Goal: Task Accomplishment & Management: Manage account settings

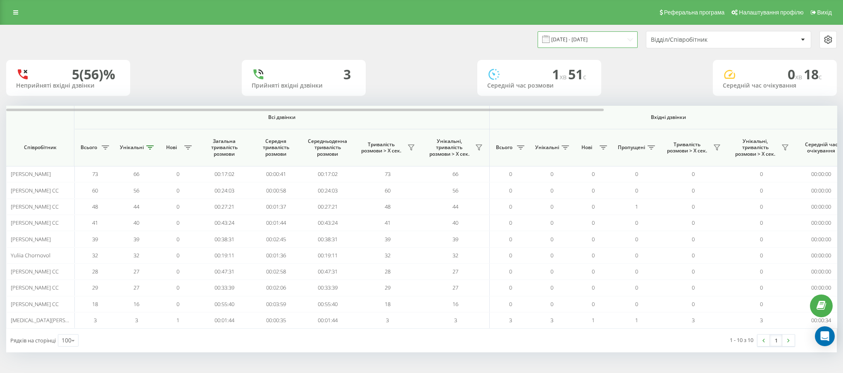
click at [590, 41] on input "21.09.2025 - 21.09.2025" at bounding box center [587, 39] width 100 height 16
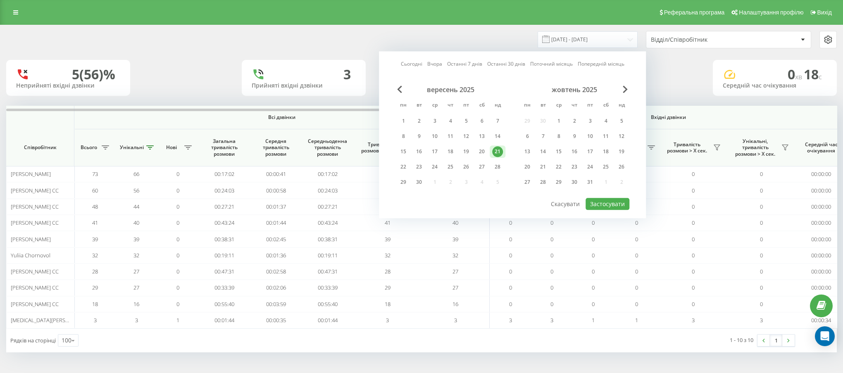
click at [500, 150] on div "21" at bounding box center [497, 151] width 11 height 11
click at [600, 203] on button "Застосувати" at bounding box center [607, 204] width 44 height 12
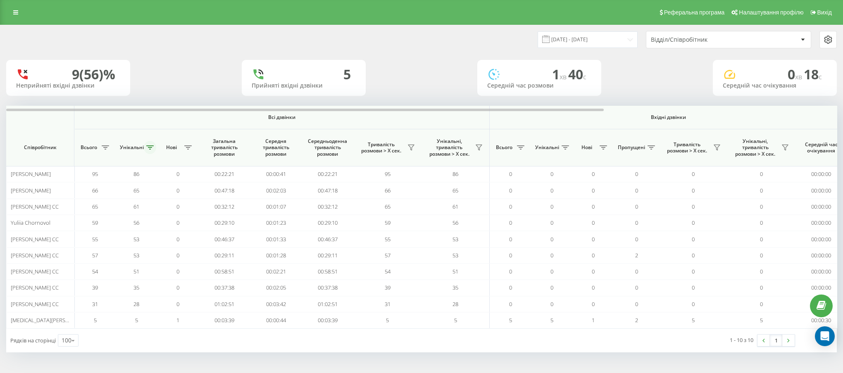
click at [145, 146] on button at bounding box center [150, 147] width 12 height 13
click at [131, 188] on label "Від більшого до меншого" at bounding box center [95, 187] width 93 height 7
click at [129, 217] on button "Застосувати" at bounding box center [123, 211] width 52 height 17
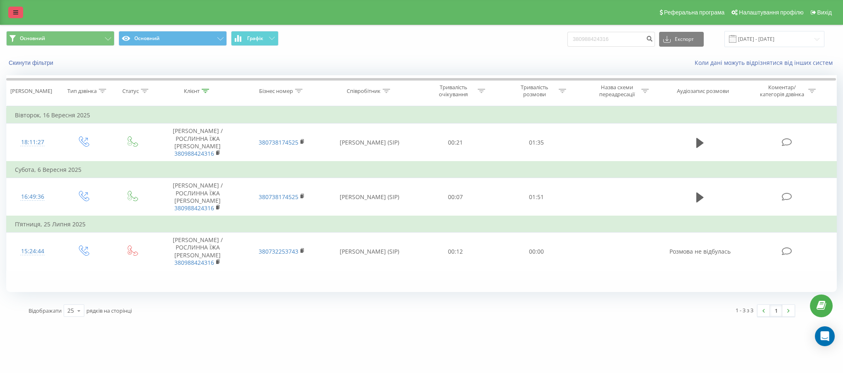
click at [19, 14] on link at bounding box center [15, 13] width 15 height 12
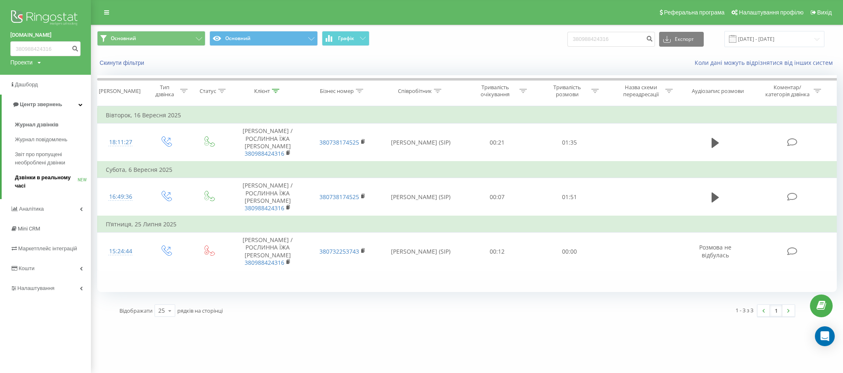
click at [50, 180] on span "Дзвінки в реальному часі" at bounding box center [46, 181] width 63 height 17
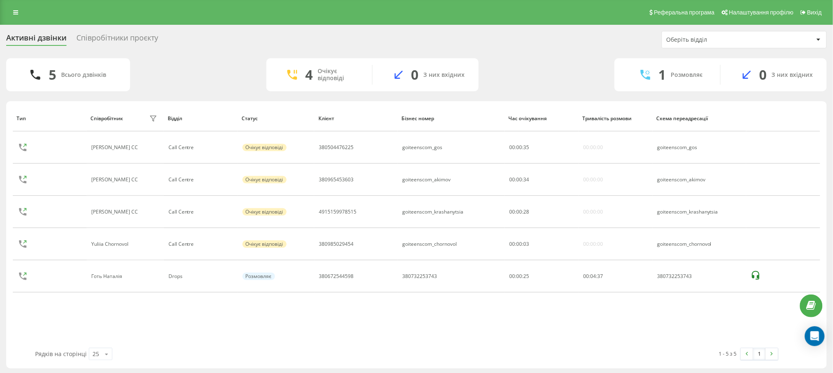
click at [104, 43] on div "Співробітники проєкту" at bounding box center [117, 39] width 82 height 13
click at [120, 39] on div "Співробітники проєкту" at bounding box center [117, 39] width 82 height 13
click at [121, 39] on div "Співробітники проєкту" at bounding box center [117, 39] width 82 height 13
click at [117, 39] on div "Співробітники проєкту" at bounding box center [117, 39] width 82 height 13
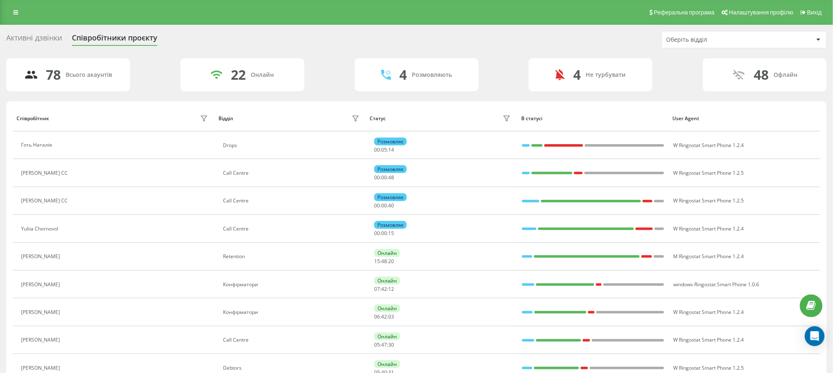
click at [698, 41] on div "Оберіть відділ" at bounding box center [716, 39] width 99 height 7
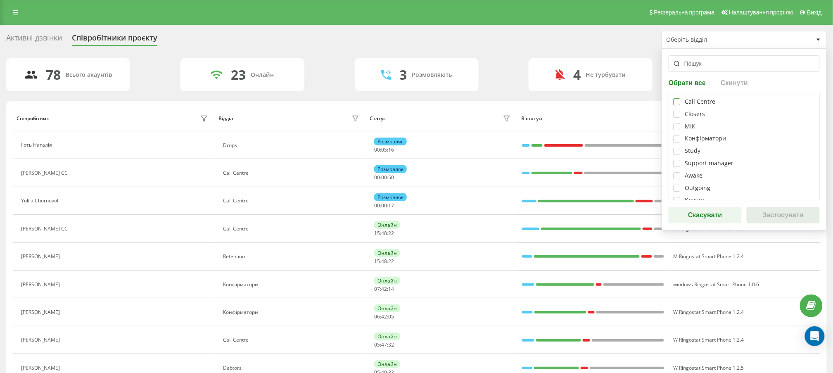
click at [674, 98] on div at bounding box center [677, 101] width 7 height 7
checkbox input "true"
click at [777, 219] on button "Застосувати" at bounding box center [783, 215] width 73 height 17
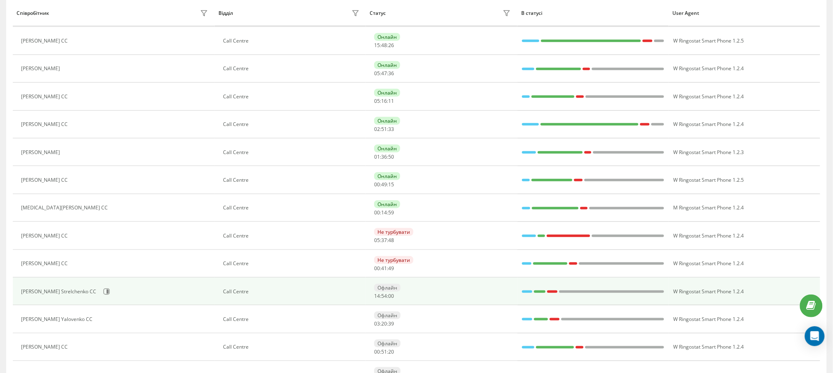
scroll to position [186, 0]
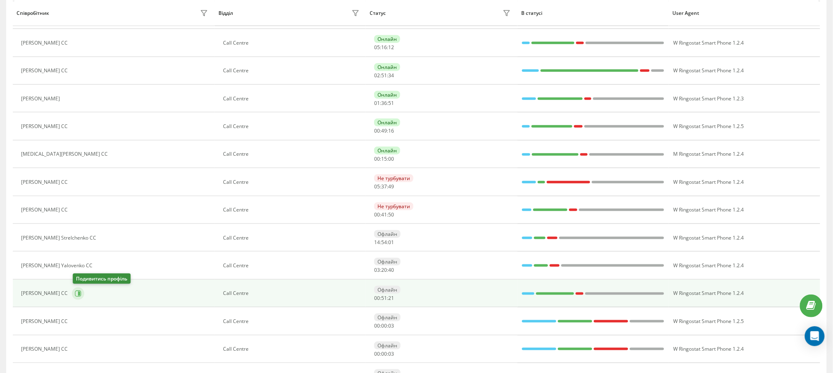
click at [80, 292] on icon at bounding box center [79, 293] width 2 height 4
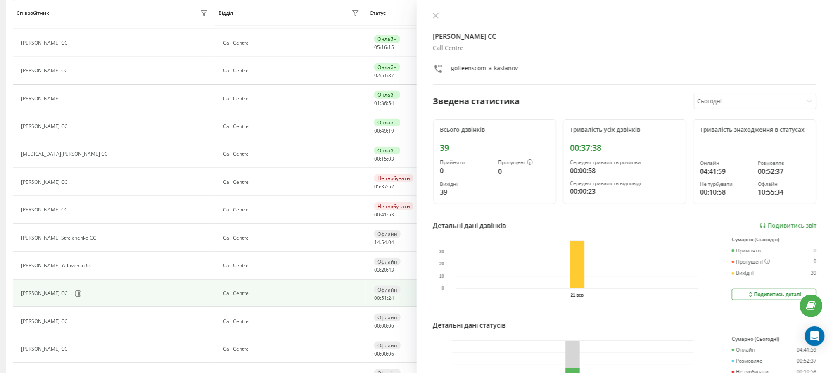
click at [767, 229] on div "Детальні дані дзвінків Подивитись звіт" at bounding box center [625, 226] width 384 height 10
click at [766, 227] on link "Подивитись звіт" at bounding box center [788, 225] width 57 height 7
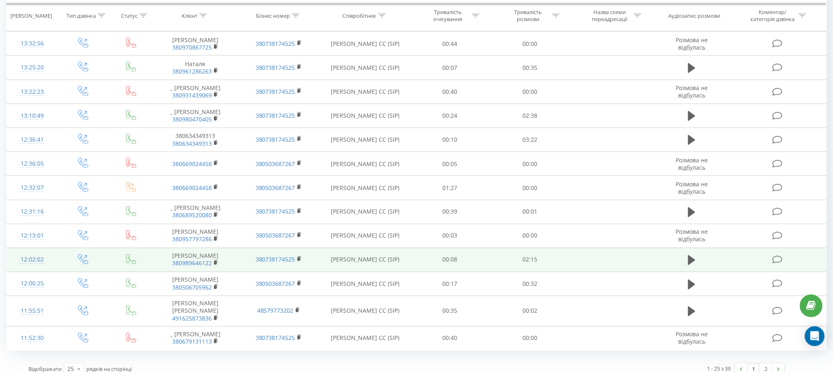
scroll to position [402, 0]
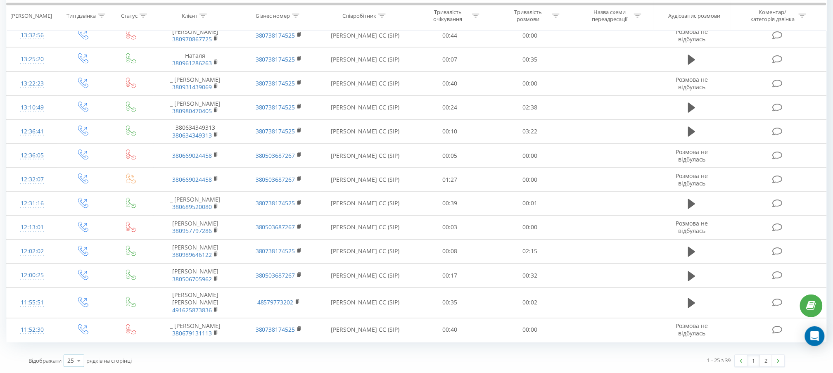
click at [76, 368] on icon at bounding box center [79, 361] width 12 height 16
click at [74, 348] on span "100" at bounding box center [72, 349] width 10 height 8
